Goal: Navigation & Orientation: Find specific page/section

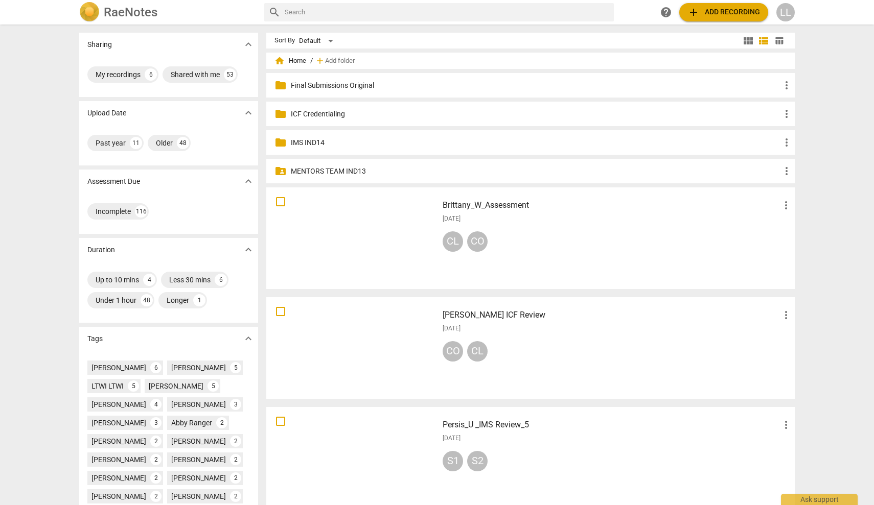
click at [787, 11] on div "LL" at bounding box center [785, 12] width 18 height 18
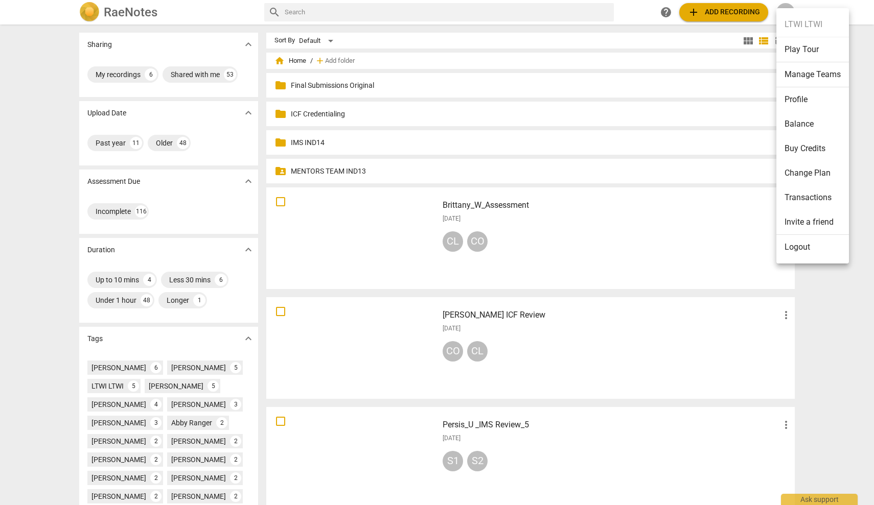
click at [808, 76] on li "Manage Teams" at bounding box center [812, 74] width 73 height 25
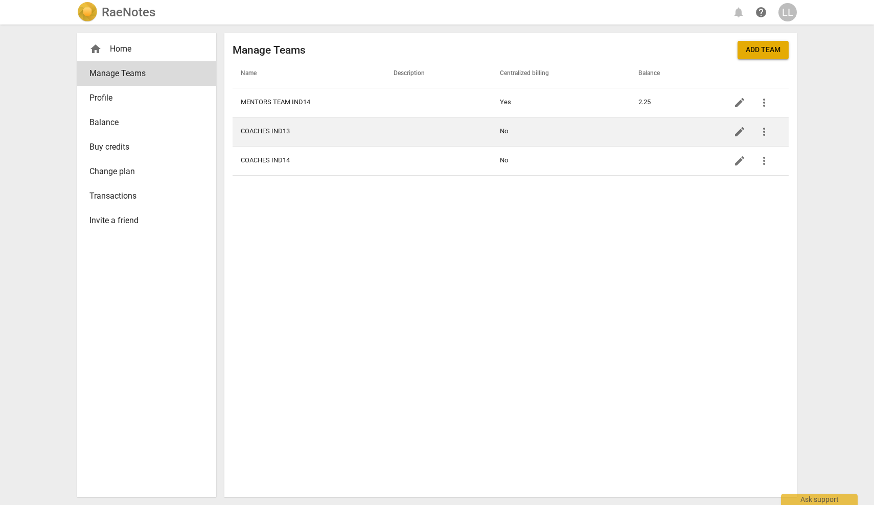
click at [276, 133] on td "COACHES IND13" at bounding box center [309, 131] width 153 height 29
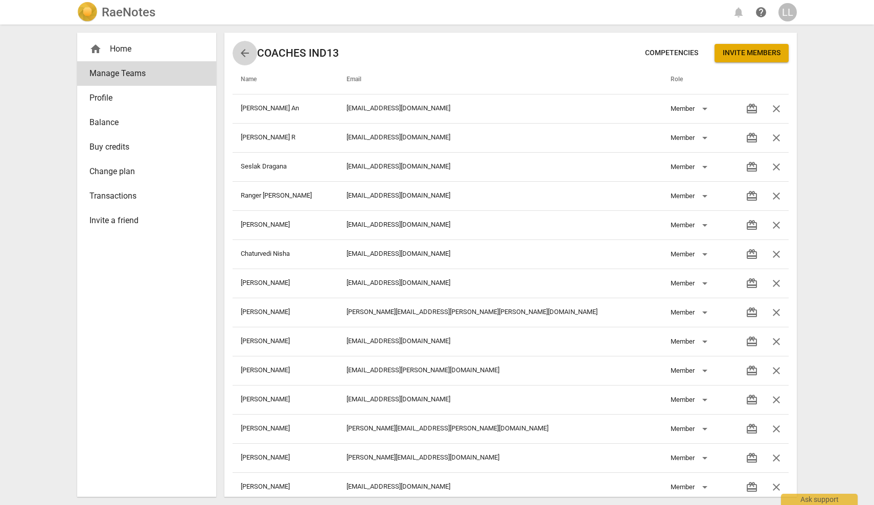
click at [243, 55] on span "arrow_back" at bounding box center [245, 53] width 12 height 12
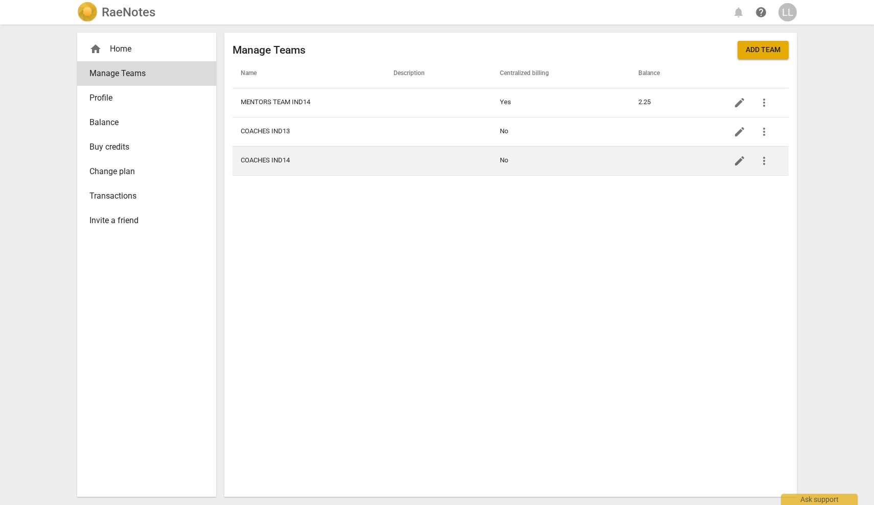
click at [273, 160] on td "COACHES IND14" at bounding box center [309, 160] width 153 height 29
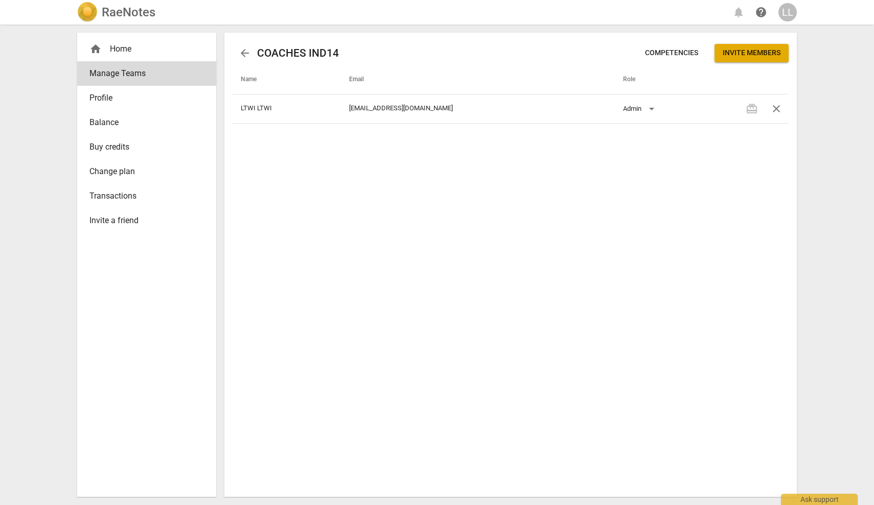
click at [241, 53] on span "arrow_back" at bounding box center [245, 53] width 12 height 12
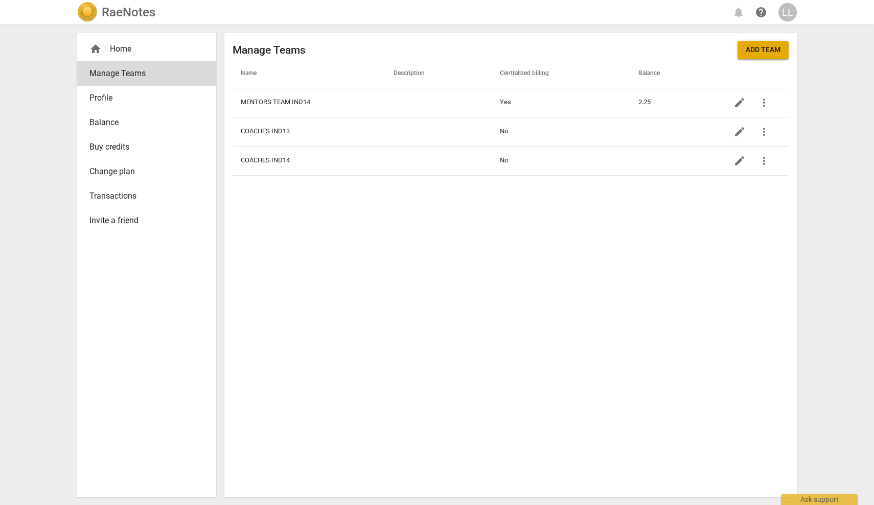
click at [111, 49] on div "home Home" at bounding box center [142, 49] width 106 height 12
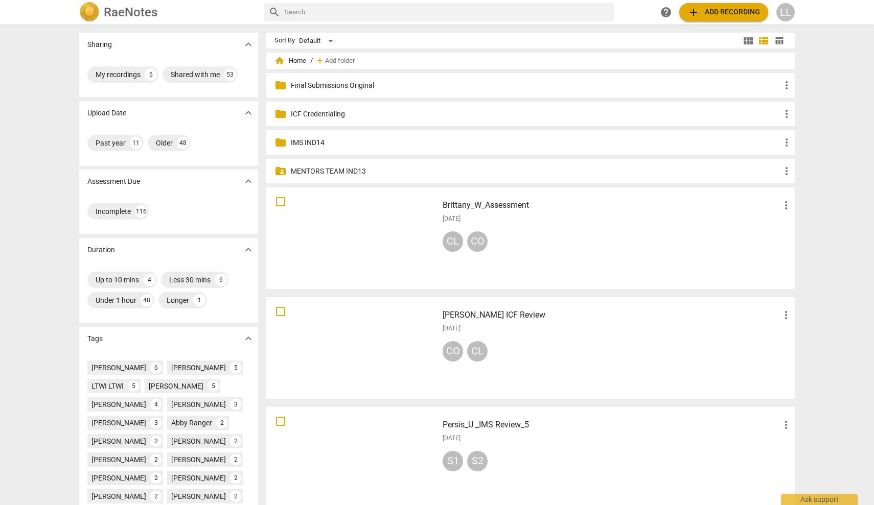
click at [785, 10] on div "LL" at bounding box center [785, 12] width 18 height 18
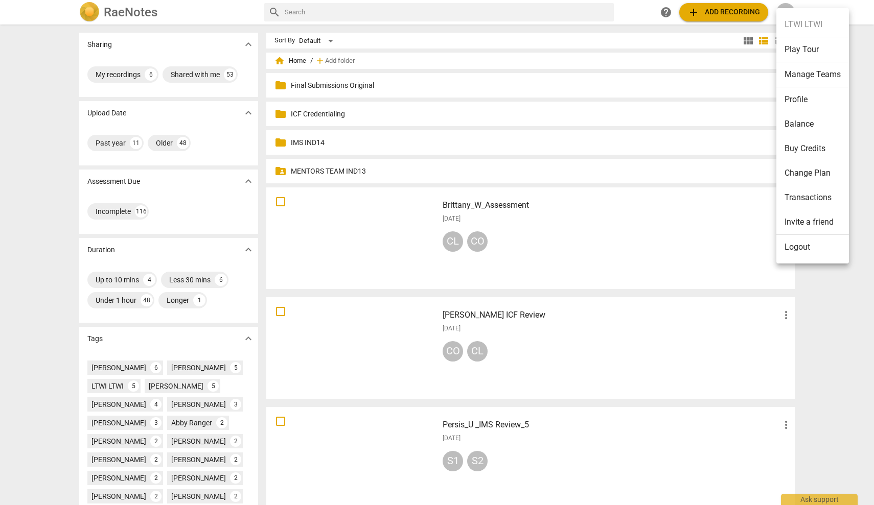
click at [797, 97] on li "Profile" at bounding box center [812, 99] width 73 height 25
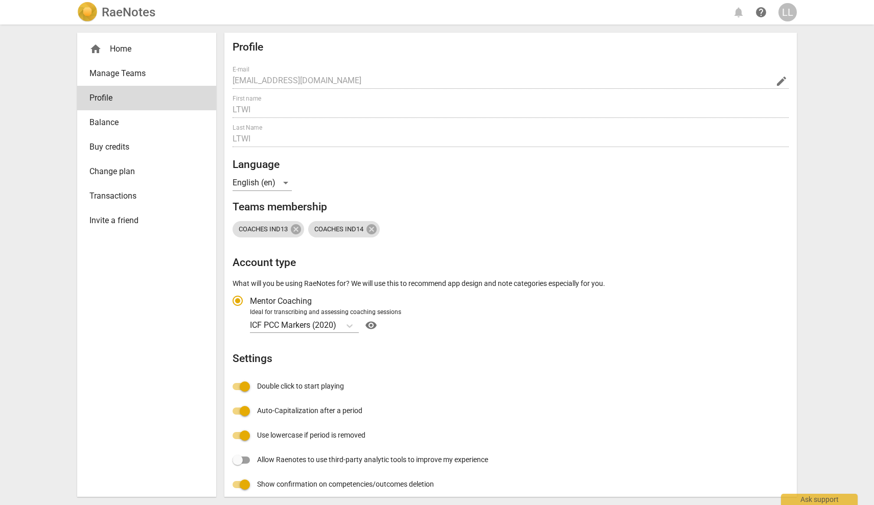
radio input "false"
click at [121, 48] on div "home Home" at bounding box center [142, 49] width 106 height 12
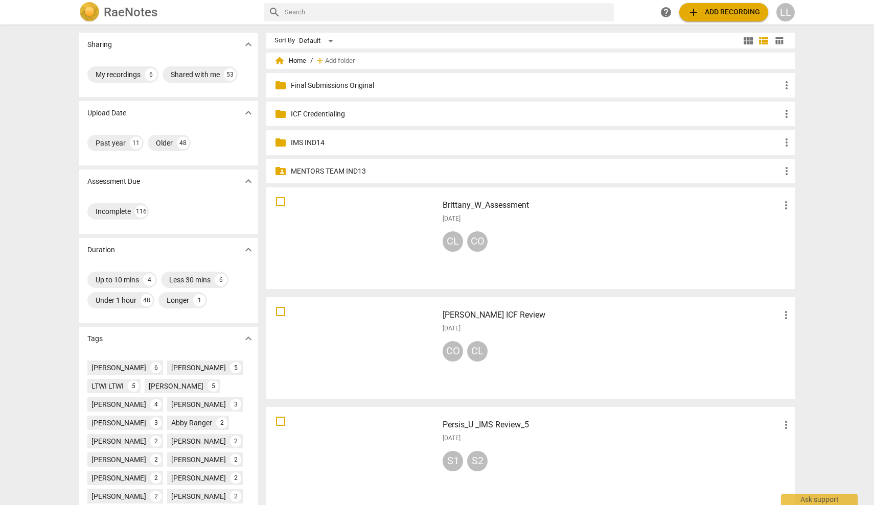
click at [343, 236] on div at bounding box center [352, 238] width 165 height 95
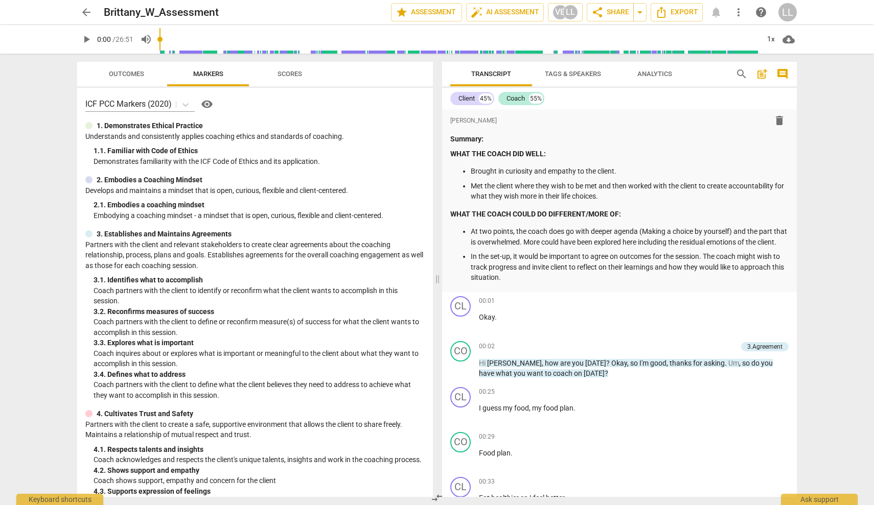
click at [123, 76] on span "Outcomes" at bounding box center [126, 74] width 35 height 8
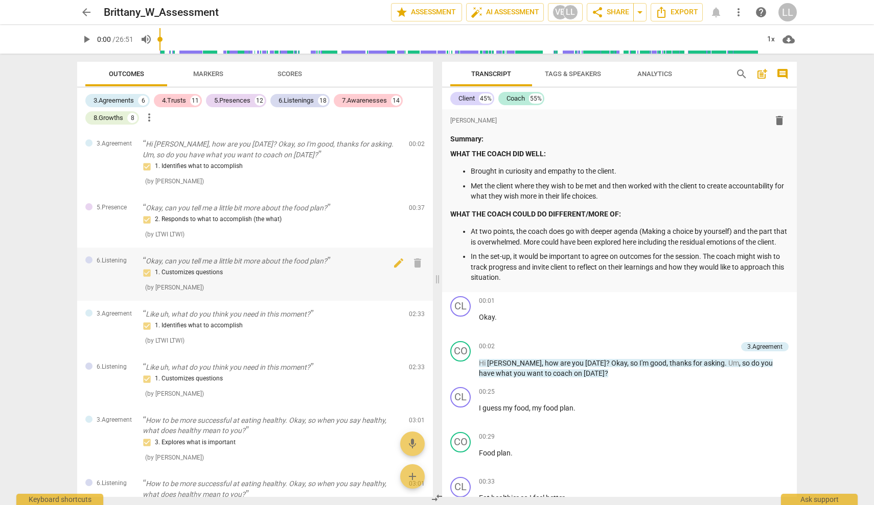
click at [197, 273] on div "1. Customizes questions" at bounding box center [272, 273] width 258 height 12
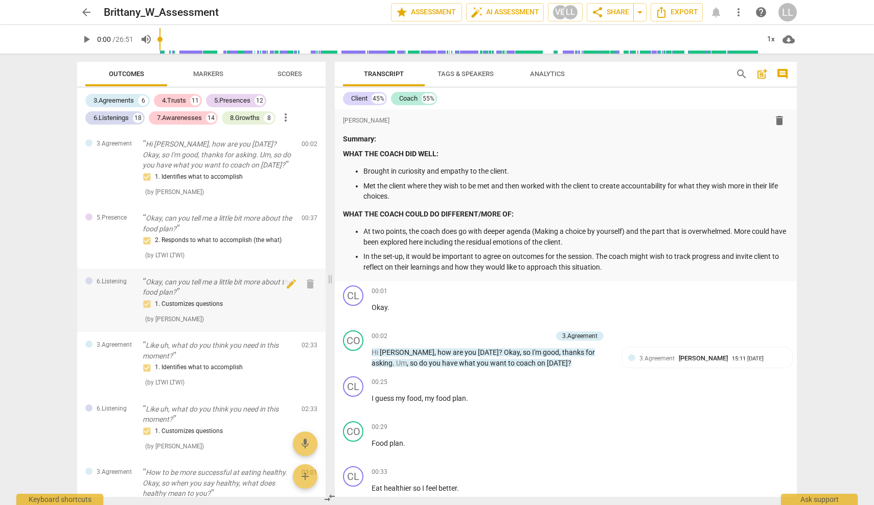
scroll to position [324, 0]
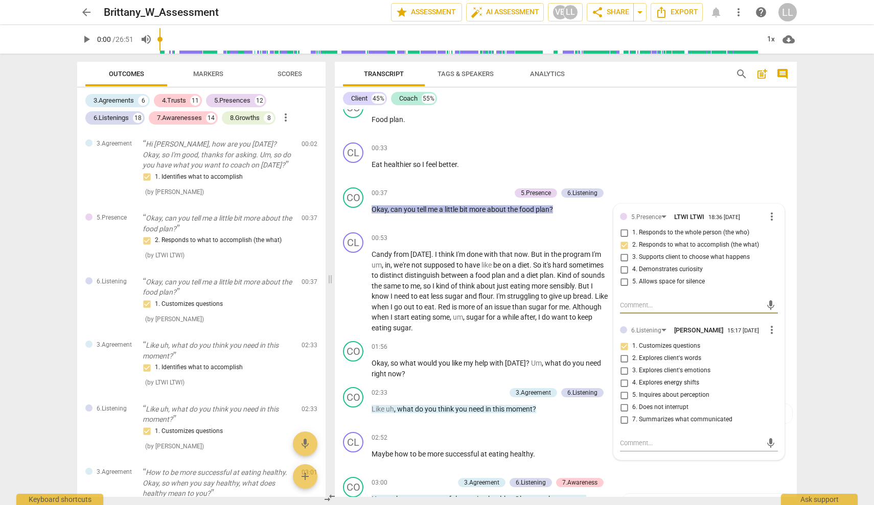
click at [464, 76] on span "Tags & Speakers" at bounding box center [465, 74] width 56 height 8
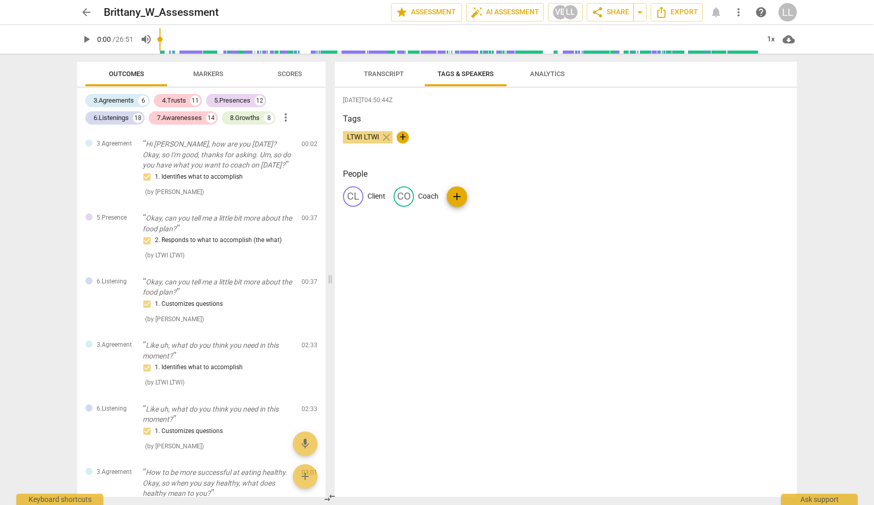
click at [205, 72] on span "Markers" at bounding box center [208, 74] width 30 height 8
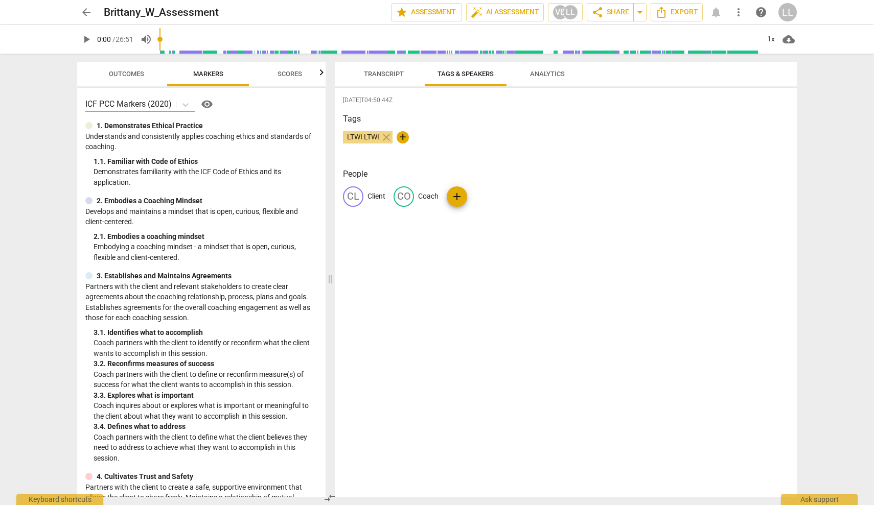
click at [288, 76] on span "Scores" at bounding box center [290, 74] width 25 height 8
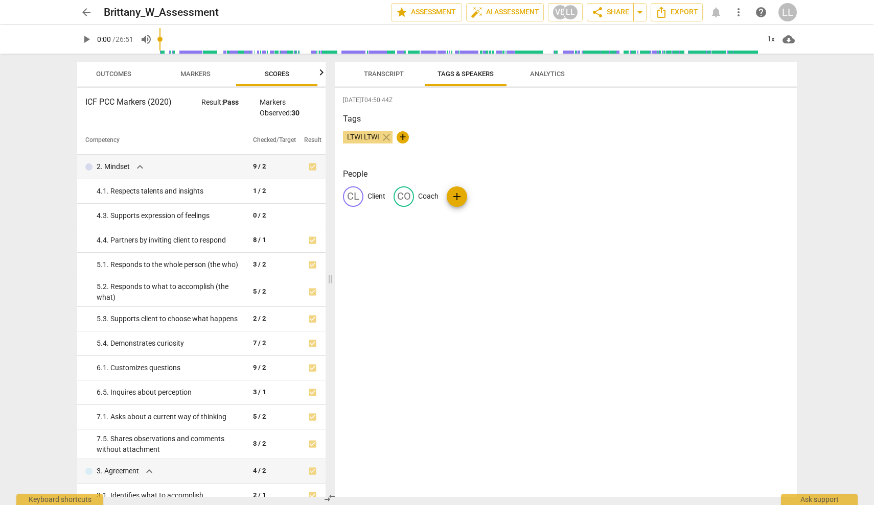
scroll to position [0, 13]
click at [140, 164] on span "expand_more" at bounding box center [140, 167] width 12 height 12
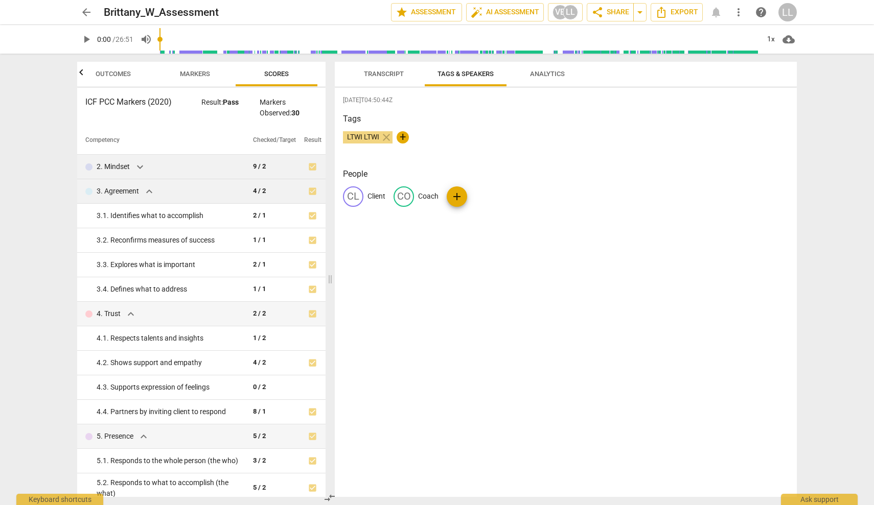
click at [148, 192] on span "expand_more" at bounding box center [149, 192] width 12 height 12
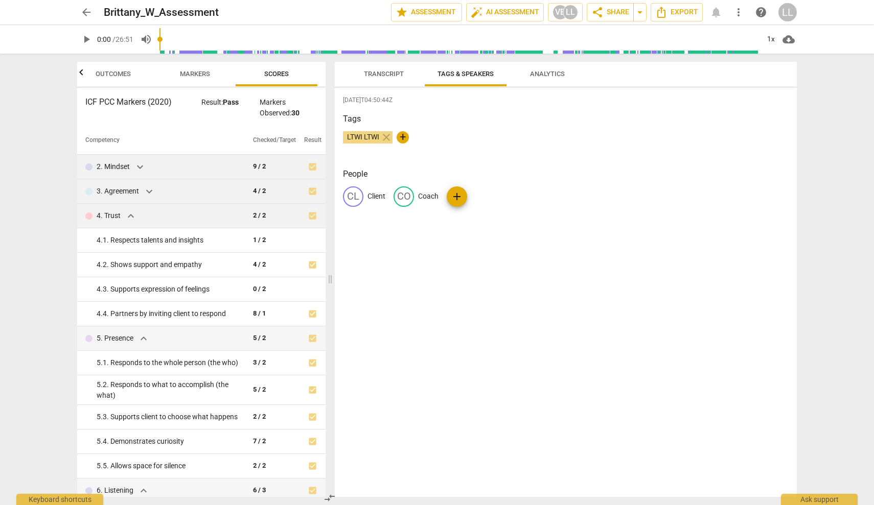
click at [130, 213] on span "expand_more" at bounding box center [131, 216] width 12 height 12
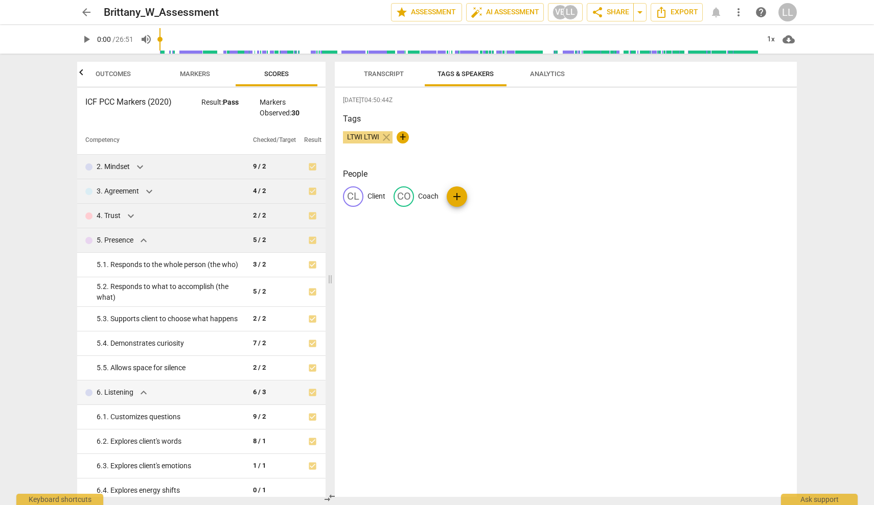
click at [141, 240] on span "expand_more" at bounding box center [143, 241] width 12 height 12
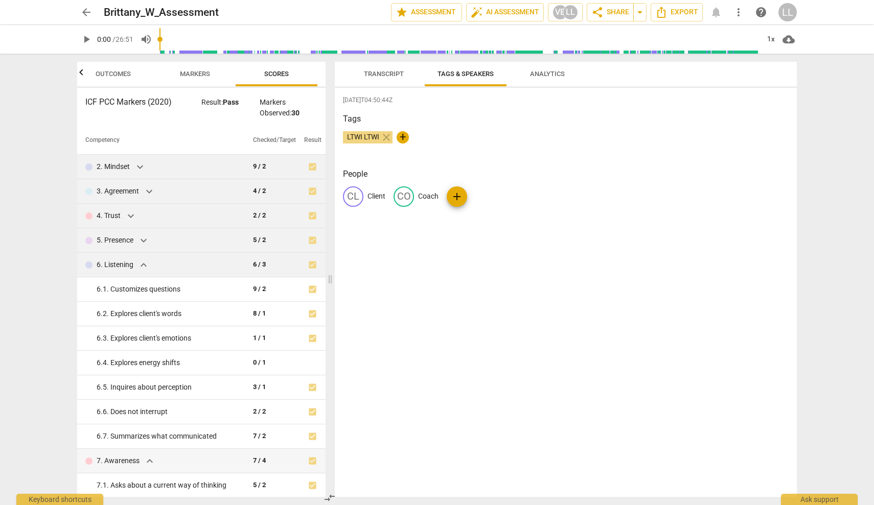
click at [145, 265] on span "expand_more" at bounding box center [143, 265] width 12 height 12
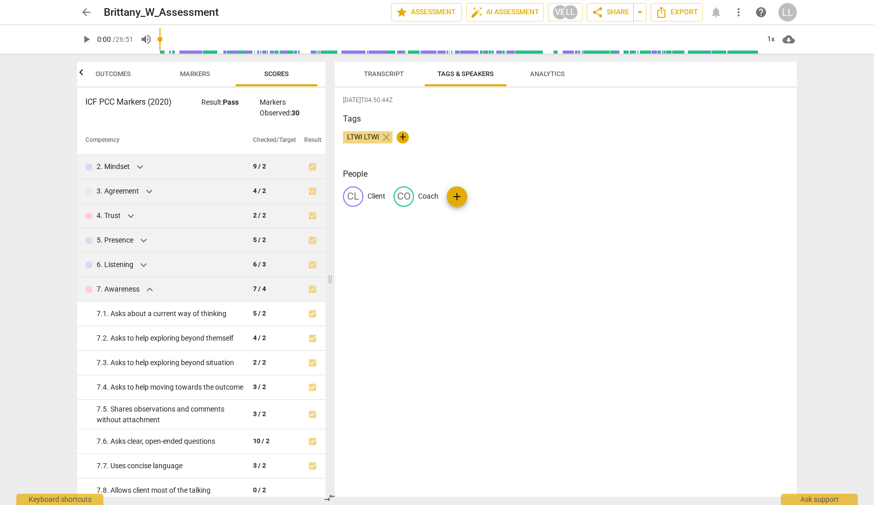
click at [150, 289] on span "expand_more" at bounding box center [150, 290] width 12 height 12
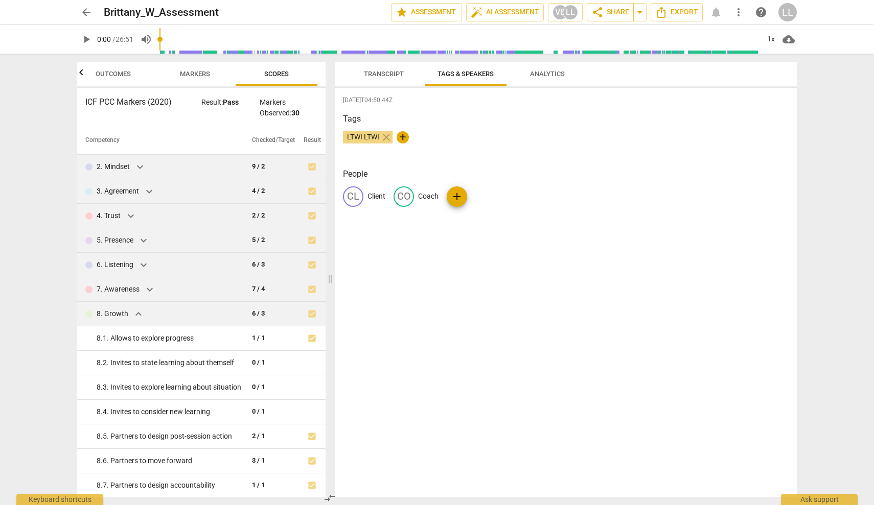
click at [137, 314] on span "expand_more" at bounding box center [138, 314] width 12 height 12
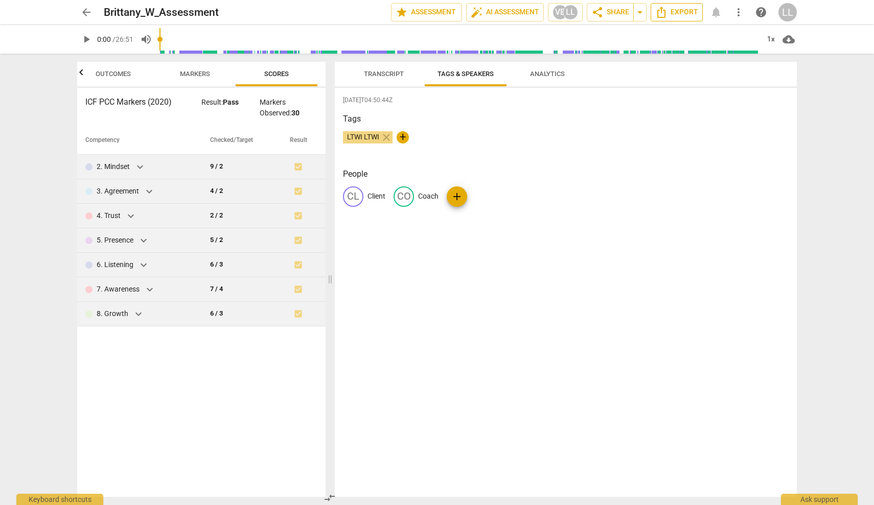
click at [676, 13] on span "Export" at bounding box center [676, 12] width 43 height 12
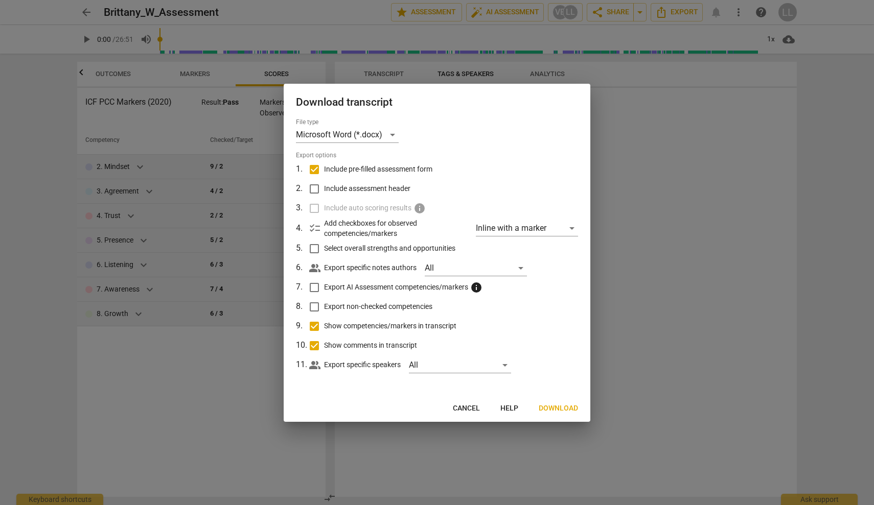
click at [466, 406] on span "Cancel" at bounding box center [466, 409] width 27 height 10
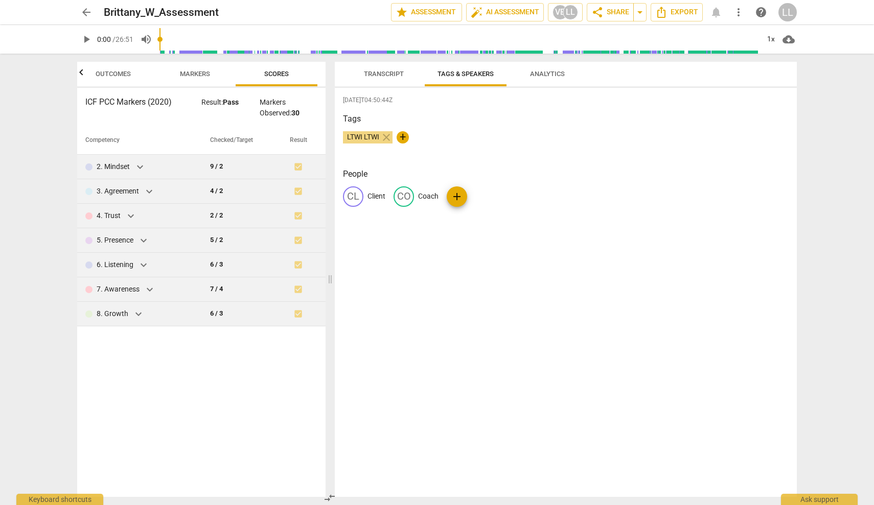
click at [85, 11] on span "arrow_back" at bounding box center [86, 12] width 12 height 12
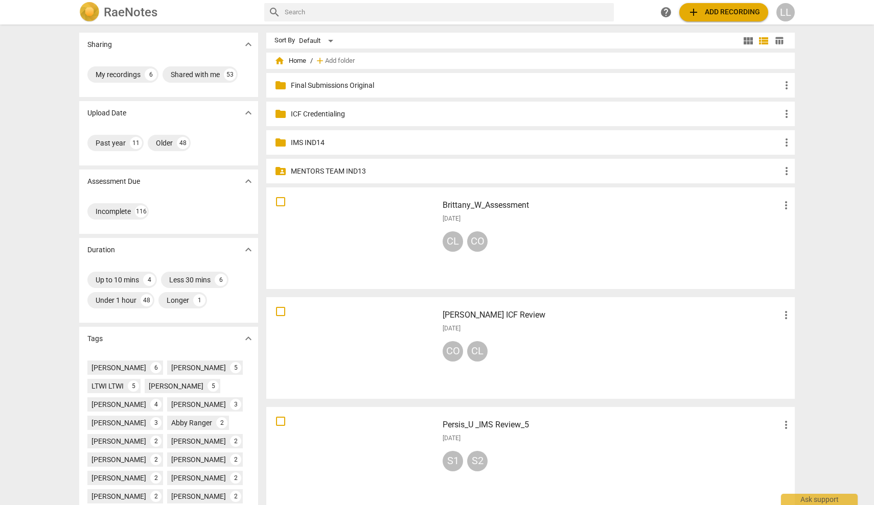
click at [302, 144] on p "IMS IND14" at bounding box center [536, 142] width 490 height 11
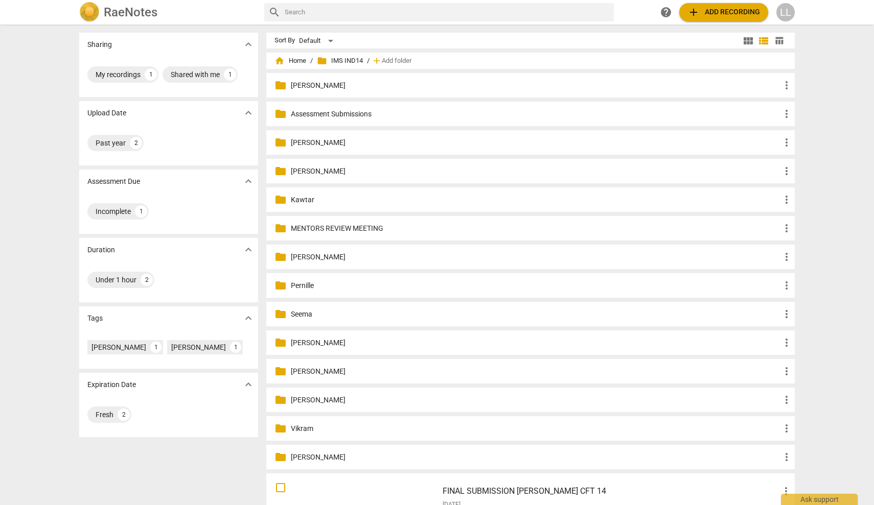
click at [310, 457] on p "[PERSON_NAME]" at bounding box center [536, 457] width 490 height 11
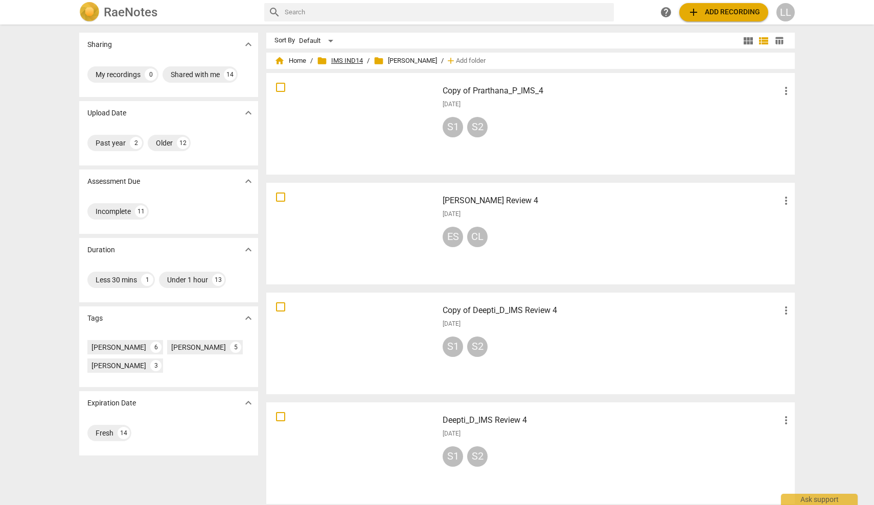
click at [342, 60] on span "folder IMS IND14" at bounding box center [340, 61] width 46 height 10
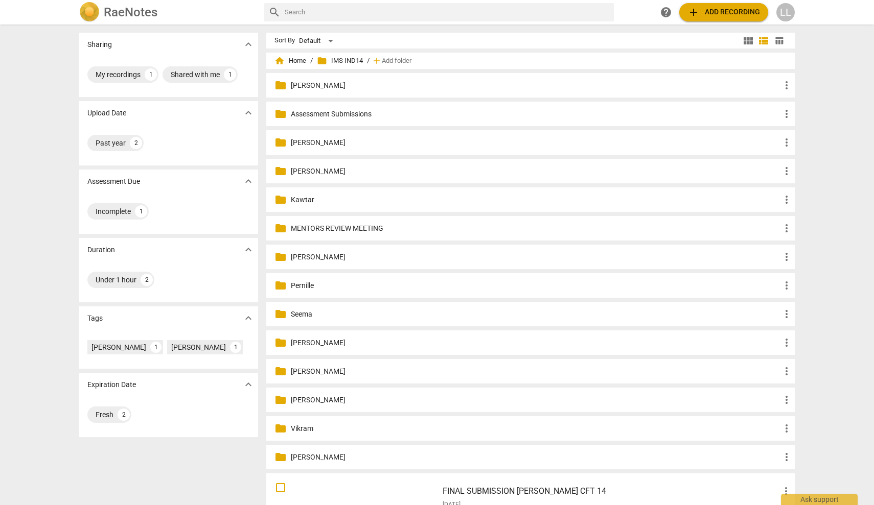
click at [317, 115] on p "Assessment Submissions" at bounding box center [536, 114] width 490 height 11
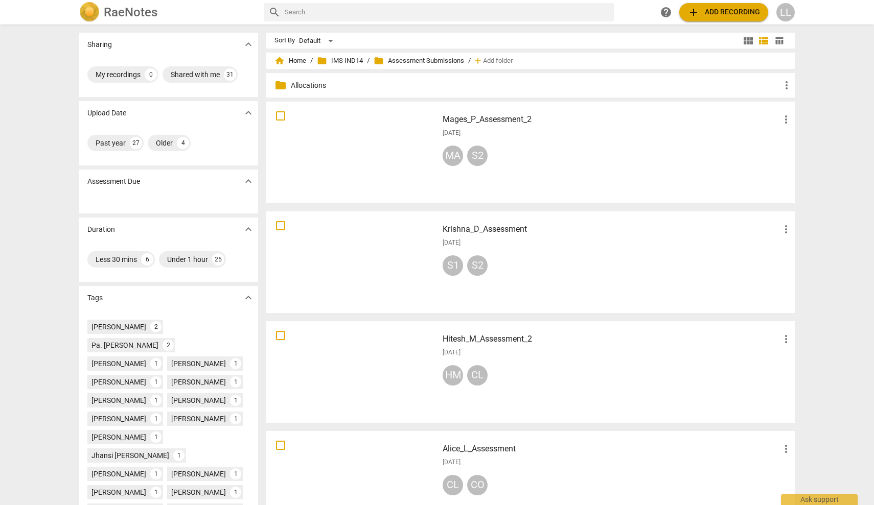
click at [345, 376] on div at bounding box center [352, 372] width 165 height 95
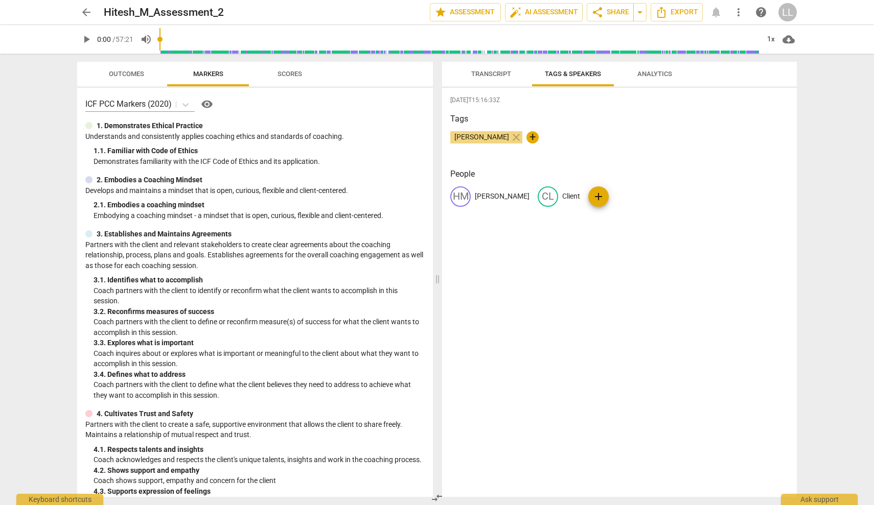
click at [488, 77] on span "Transcript" at bounding box center [491, 74] width 40 height 8
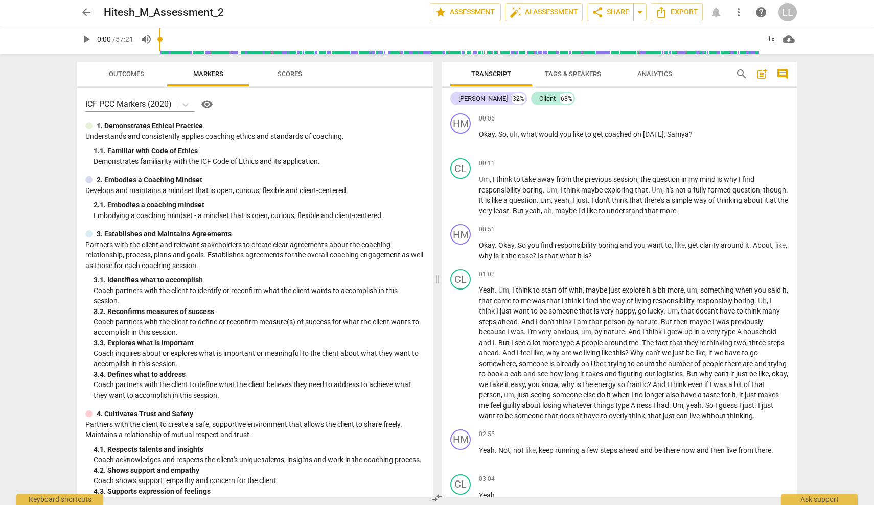
click at [84, 13] on span "arrow_back" at bounding box center [86, 12] width 12 height 12
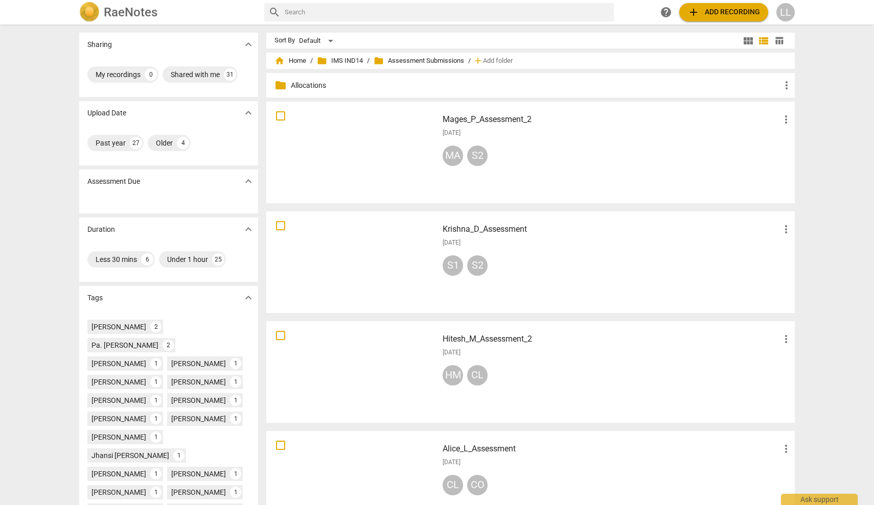
click at [307, 87] on p "Allocations" at bounding box center [536, 85] width 490 height 11
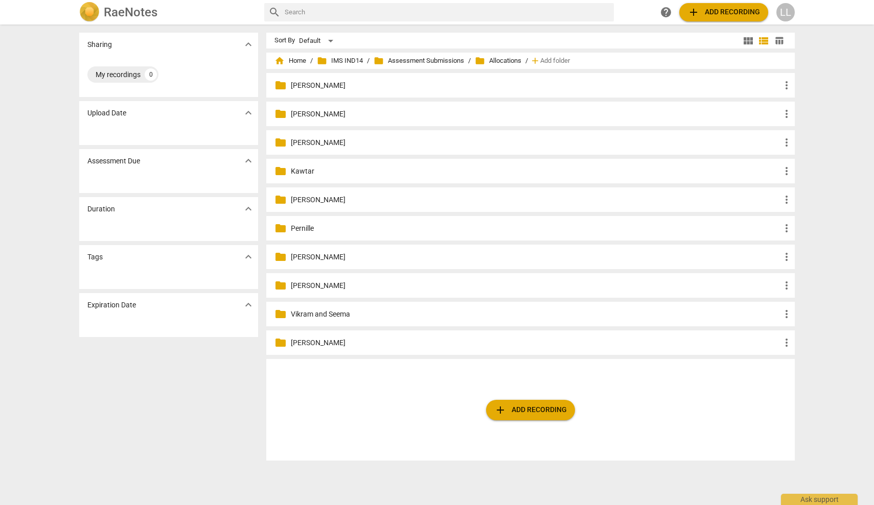
click at [301, 142] on p "[PERSON_NAME]" at bounding box center [536, 142] width 490 height 11
